Goal: Navigation & Orientation: Find specific page/section

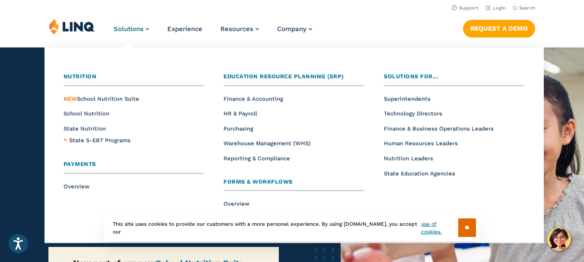
click at [545, 29] on div "Solutions Nutrition Overview NEW School Nutrition Suite School Nutrition State …" at bounding box center [292, 32] width 584 height 29
click at [497, 7] on link "Login" at bounding box center [495, 8] width 20 height 6
click at [94, 113] on span "School Nutrition" at bounding box center [87, 113] width 46 height 6
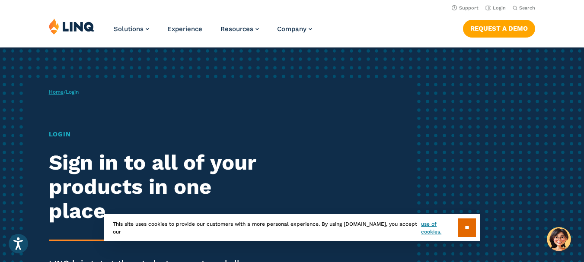
click at [62, 92] on link "Home" at bounding box center [56, 92] width 15 height 6
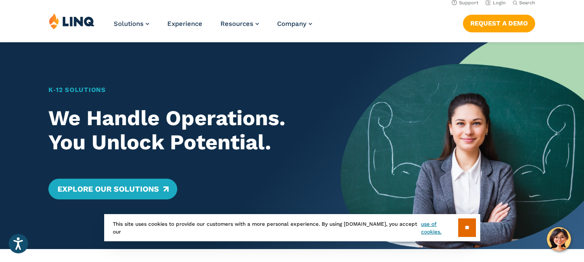
scroll to position [4, 0]
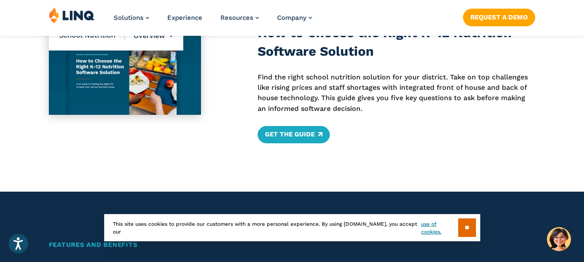
scroll to position [400, 0]
